Goal: Task Accomplishment & Management: Manage account settings

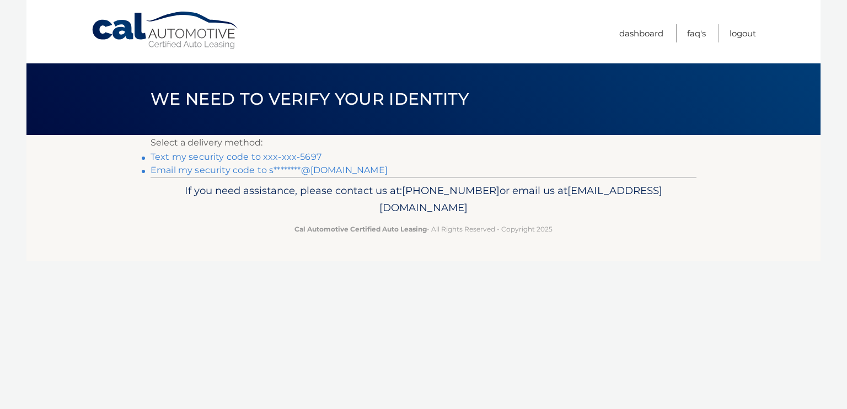
click at [213, 155] on link "Text my security code to xxx-xxx-5697" at bounding box center [236, 157] width 171 height 10
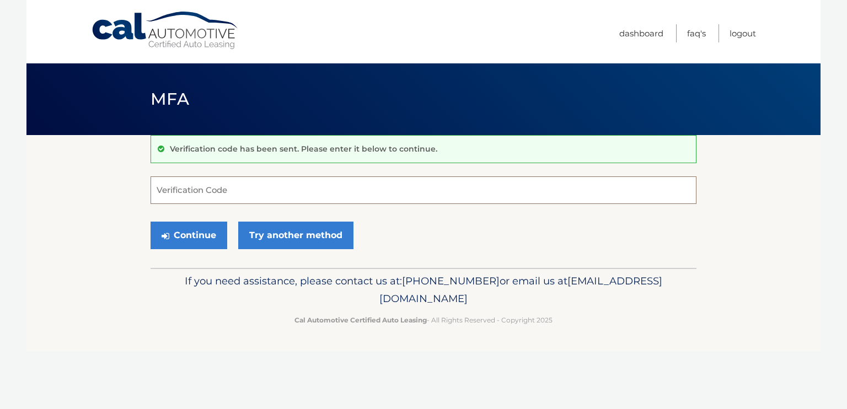
click at [323, 186] on input "Verification Code" at bounding box center [424, 191] width 546 height 28
type input "997972"
click at [151, 222] on button "Continue" at bounding box center [189, 236] width 77 height 28
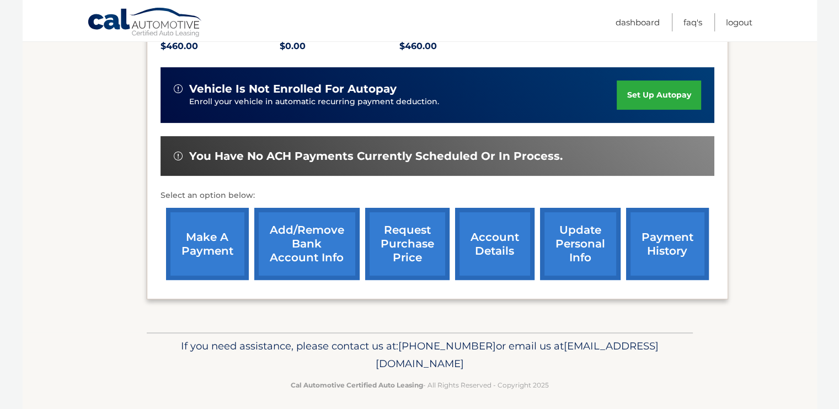
scroll to position [258, 0]
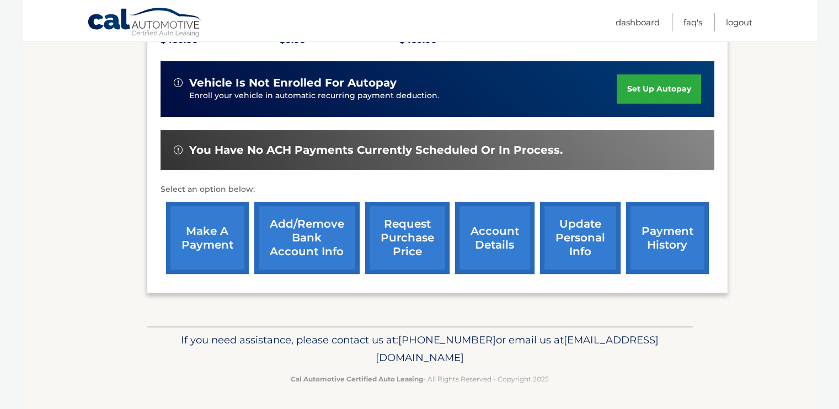
click at [476, 249] on link "account details" at bounding box center [494, 238] width 79 height 72
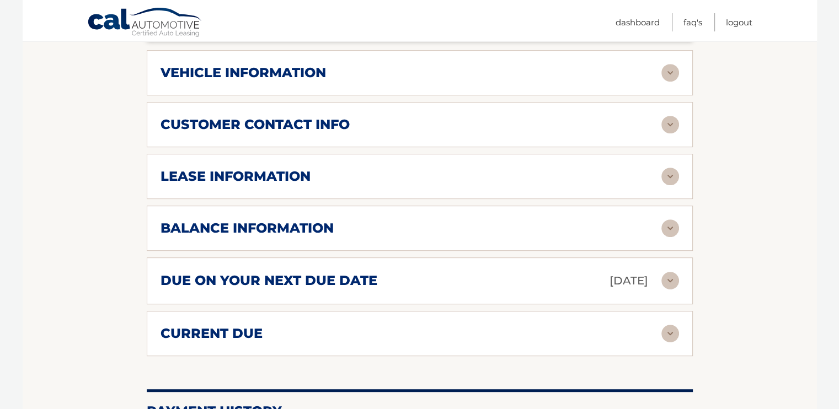
scroll to position [552, 0]
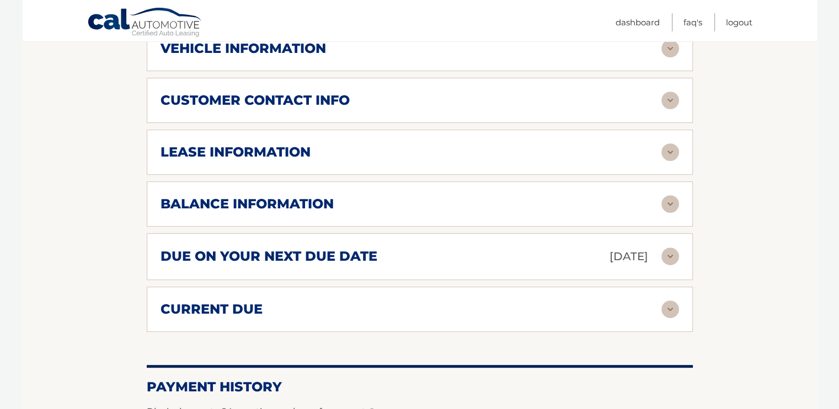
click at [671, 303] on img at bounding box center [670, 310] width 18 height 18
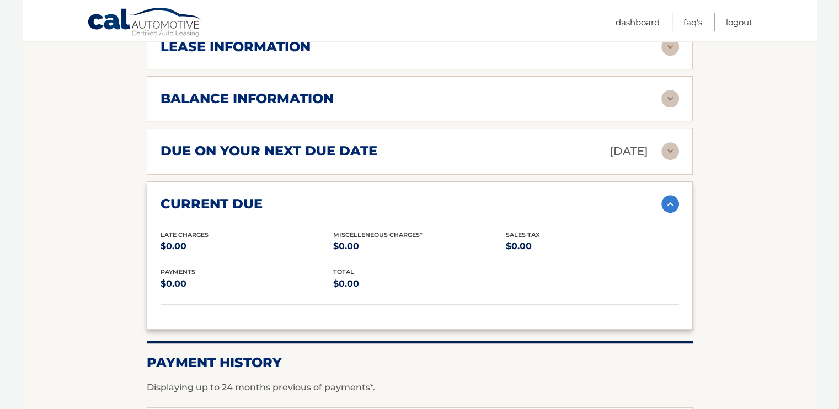
scroll to position [662, 0]
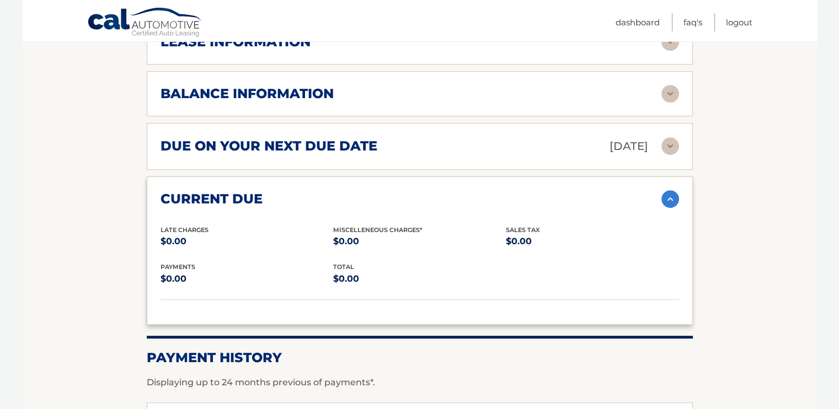
click at [666, 147] on img at bounding box center [670, 146] width 18 height 18
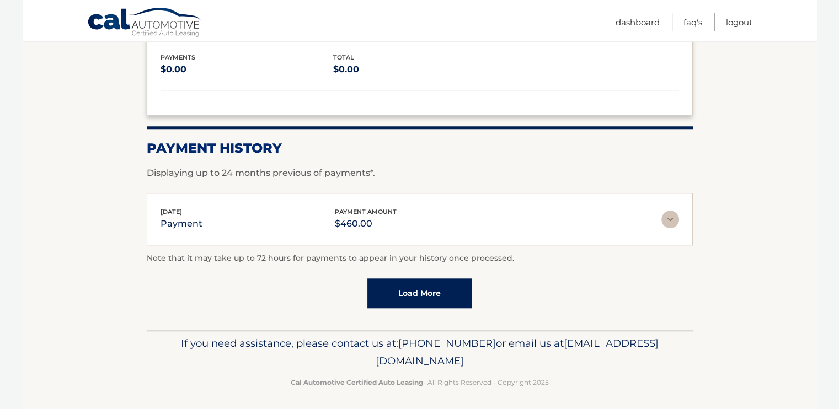
scroll to position [980, 0]
click at [410, 287] on link "Load More" at bounding box center [419, 293] width 104 height 30
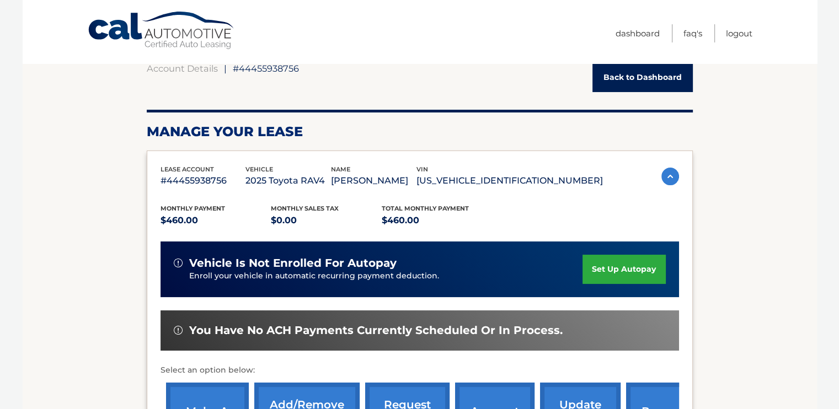
scroll to position [0, 0]
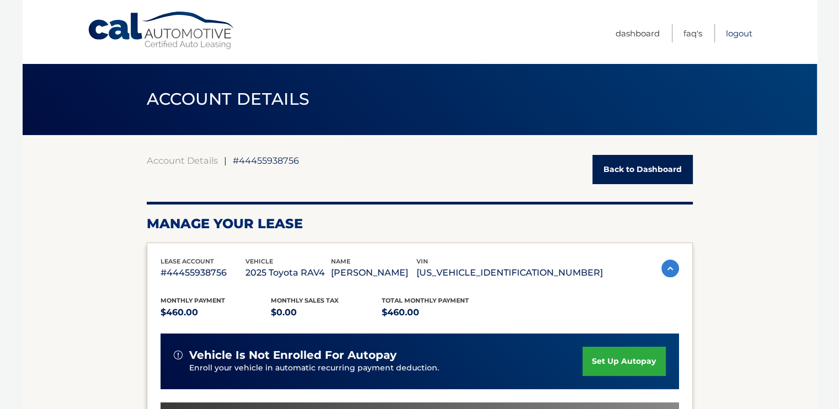
click at [732, 34] on link "Logout" at bounding box center [739, 33] width 26 height 18
